Goal: Find contact information: Find contact information

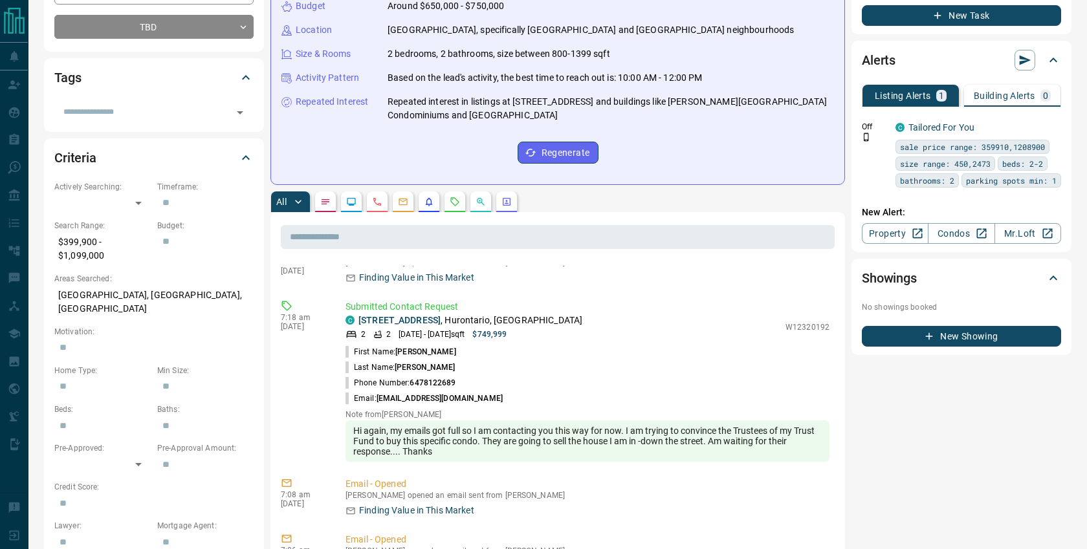
scroll to position [270, 0]
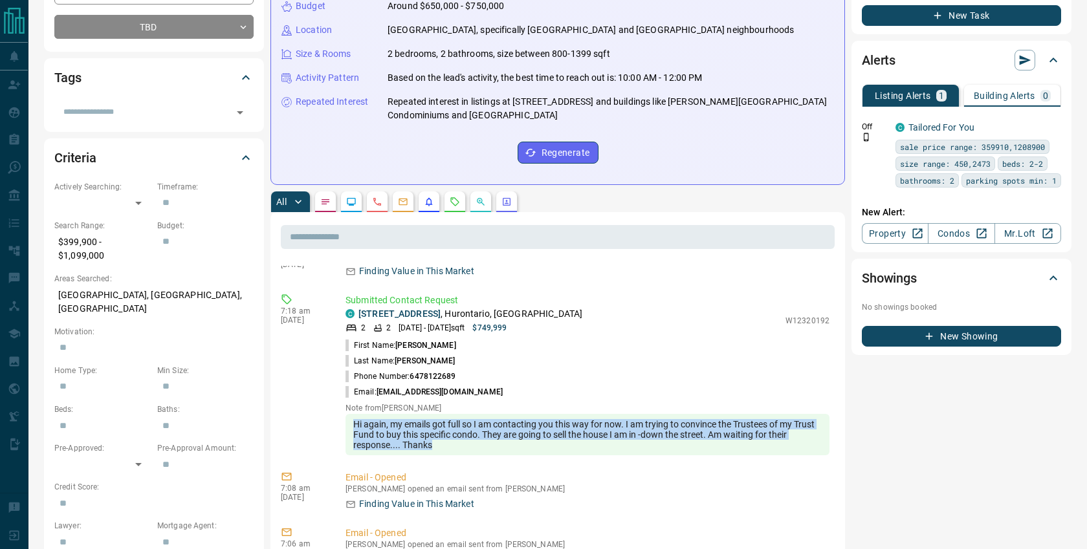
drag, startPoint x: 353, startPoint y: 421, endPoint x: 490, endPoint y: 459, distance: 143.0
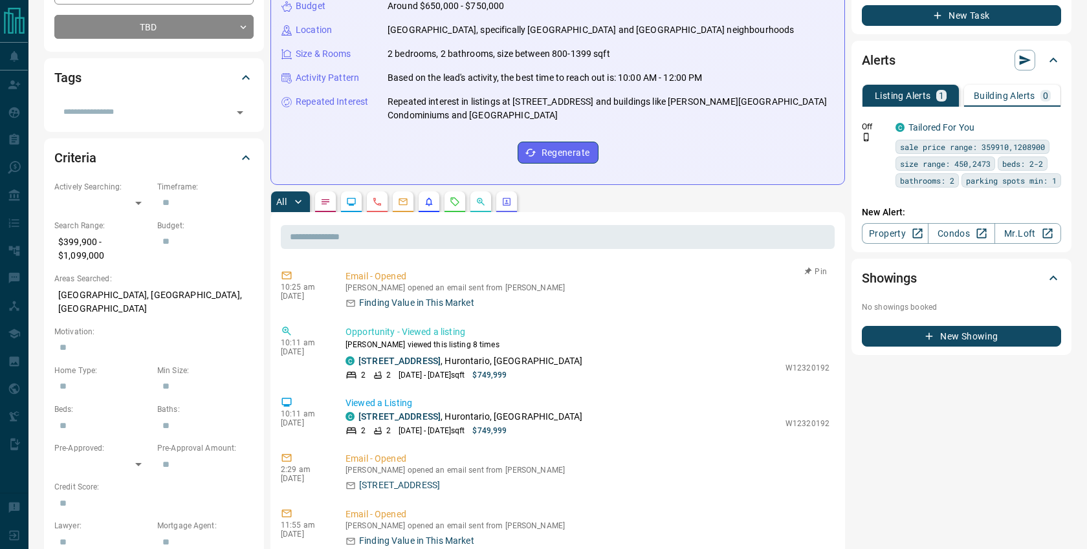
scroll to position [0, 0]
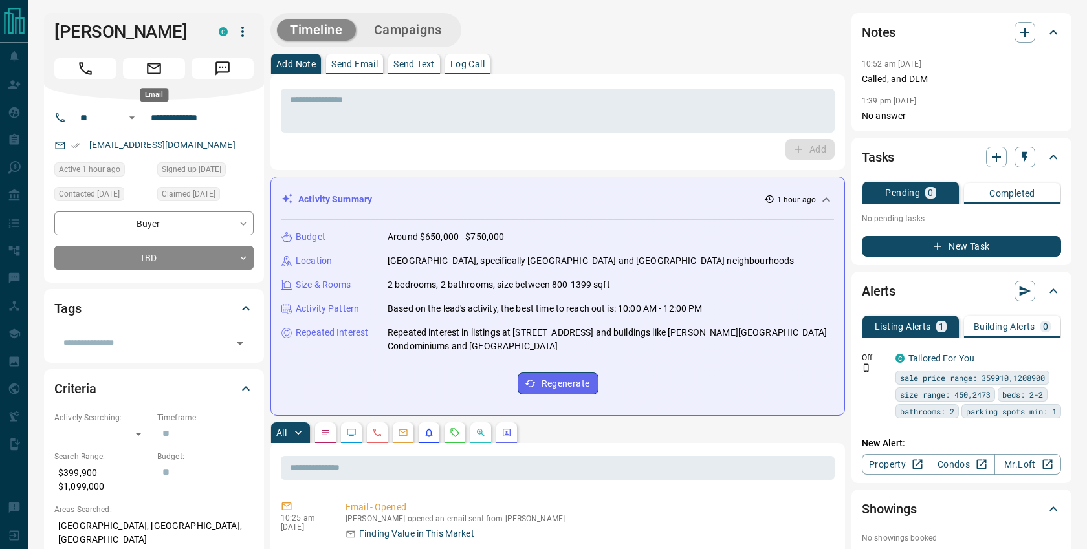
click at [160, 67] on icon "Email" at bounding box center [154, 68] width 14 height 11
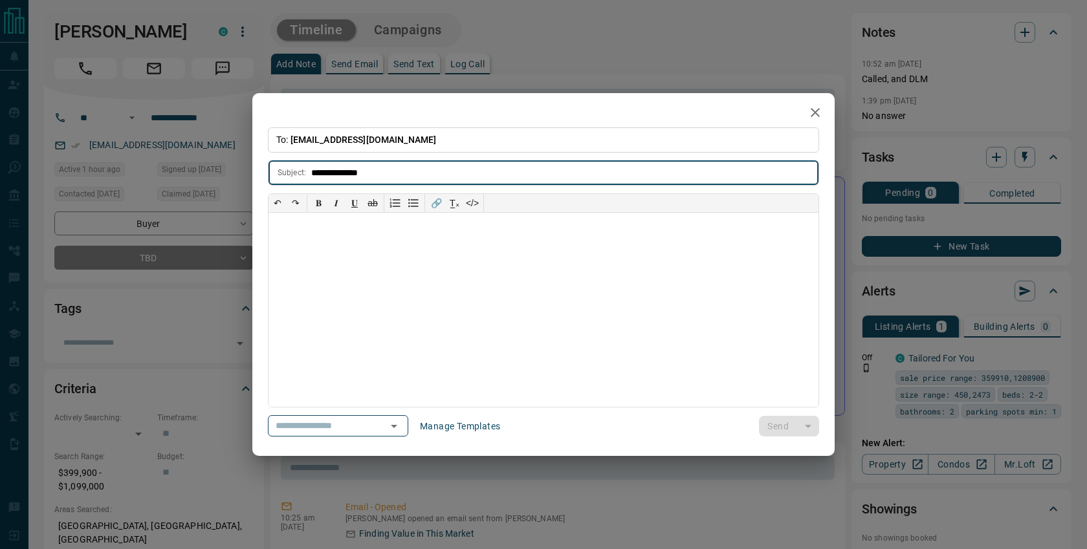
type input "**********"
click at [310, 234] on div at bounding box center [543, 310] width 550 height 194
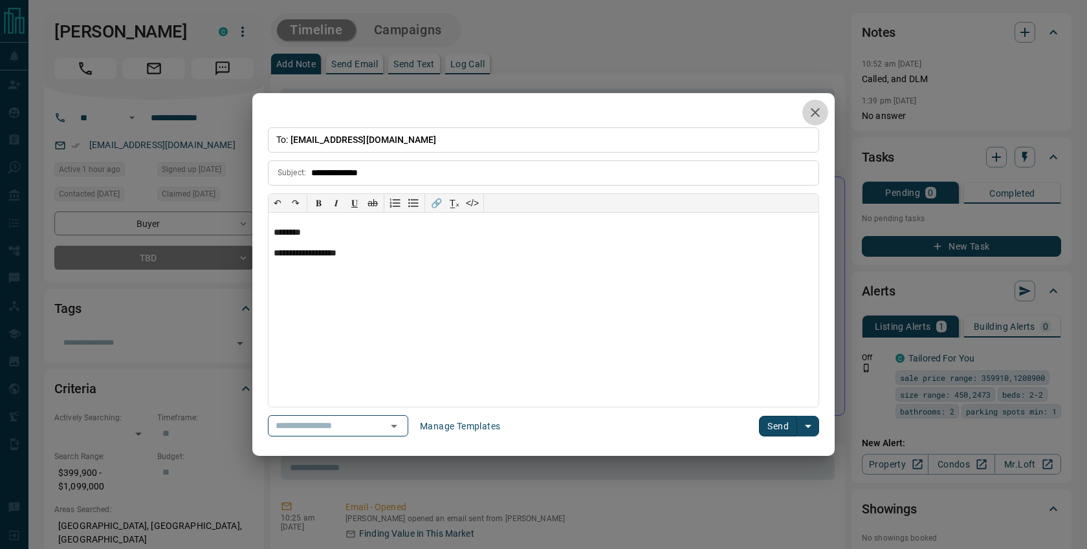
click at [815, 109] on icon "button" at bounding box center [815, 113] width 16 height 16
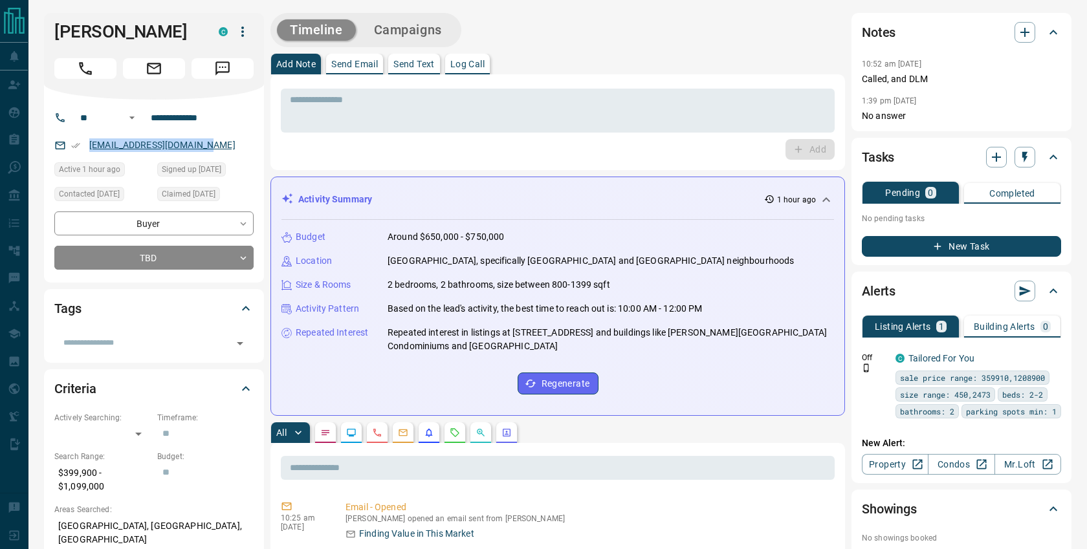
drag, startPoint x: 149, startPoint y: 145, endPoint x: 91, endPoint y: 145, distance: 58.2
click at [91, 145] on div "[EMAIL_ADDRESS][DOMAIN_NAME]" at bounding box center [153, 145] width 199 height 21
copy link "[EMAIL_ADDRESS][DOMAIN_NAME]"
drag, startPoint x: 219, startPoint y: 116, endPoint x: 146, endPoint y: 114, distance: 72.5
click at [146, 114] on input "**********" at bounding box center [196, 117] width 101 height 21
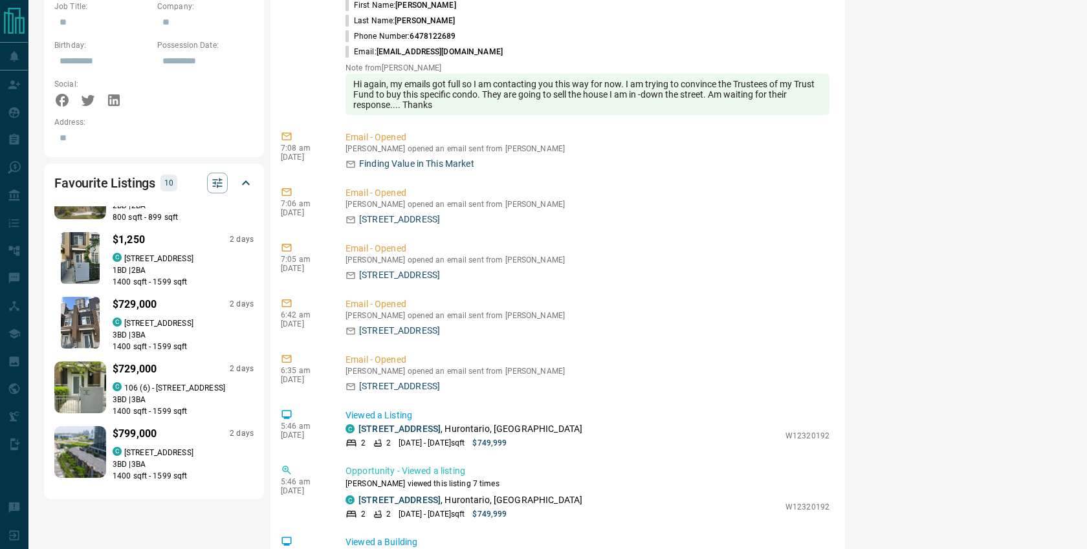
scroll to position [167, 0]
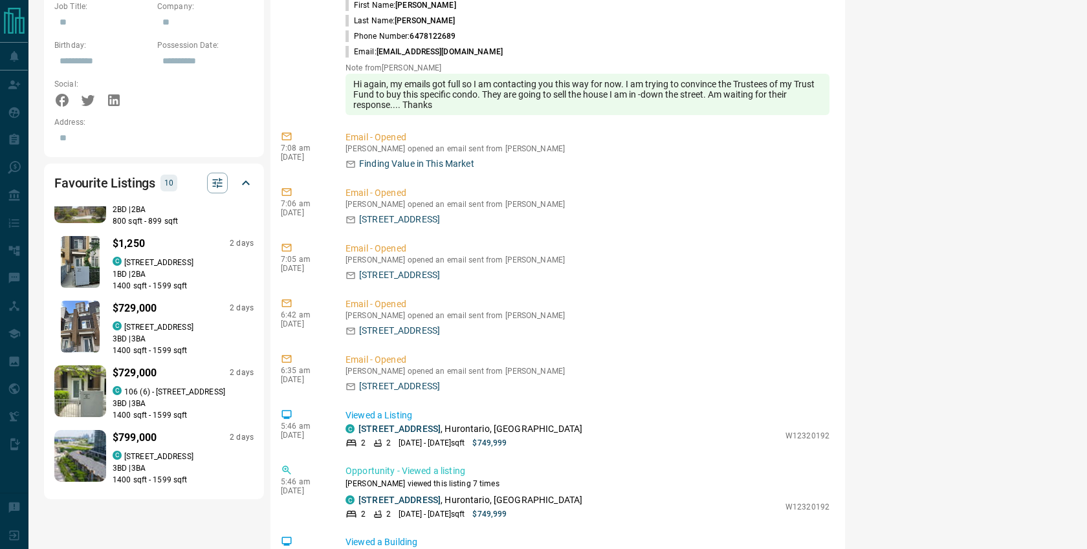
click at [85, 310] on img at bounding box center [80, 327] width 39 height 52
